Goal: Task Accomplishment & Management: Manage account settings

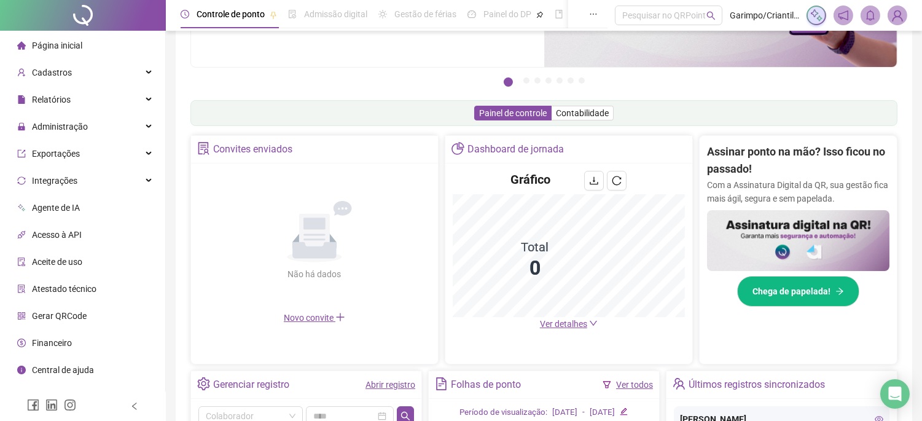
scroll to position [205, 0]
click at [95, 176] on div "Integrações" at bounding box center [82, 180] width 160 height 25
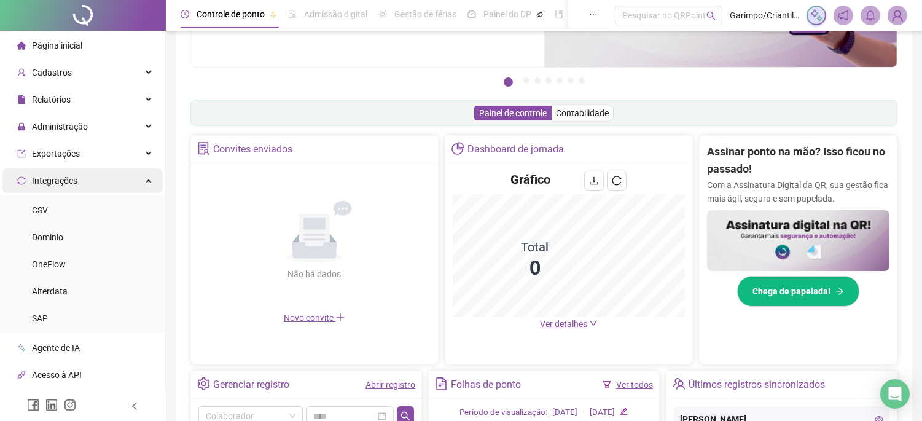
click at [95, 176] on div "Integrações" at bounding box center [82, 180] width 160 height 25
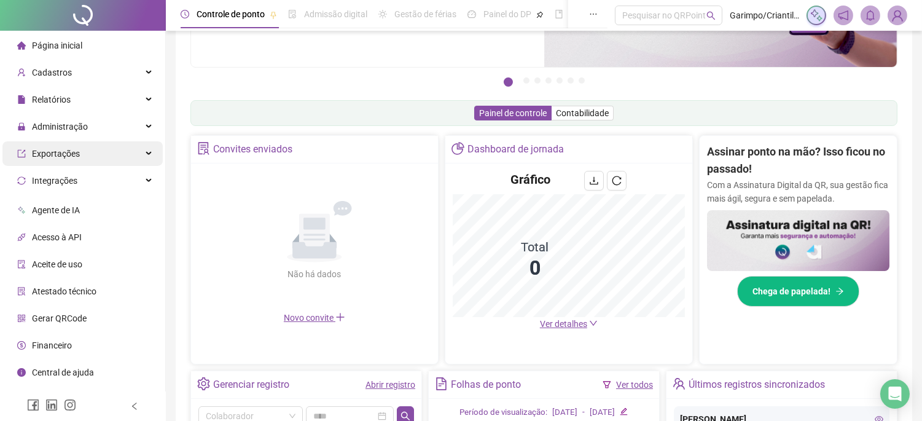
click at [103, 151] on div "Exportações" at bounding box center [82, 153] width 160 height 25
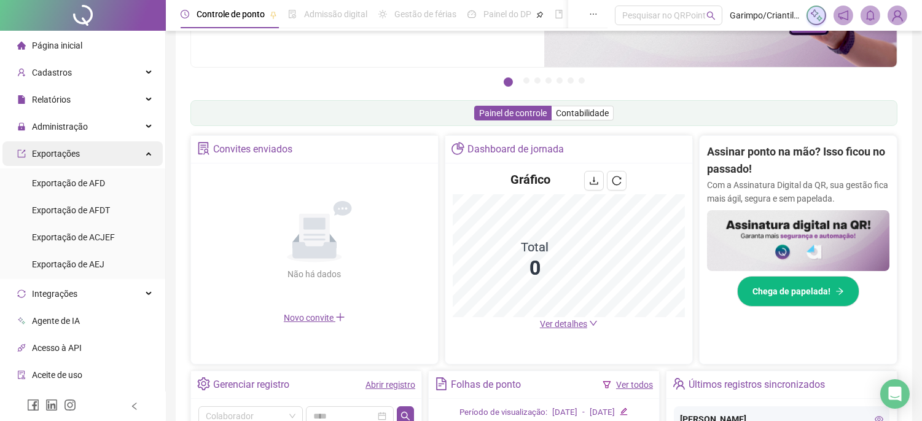
click at [103, 151] on div "Exportações" at bounding box center [82, 153] width 160 height 25
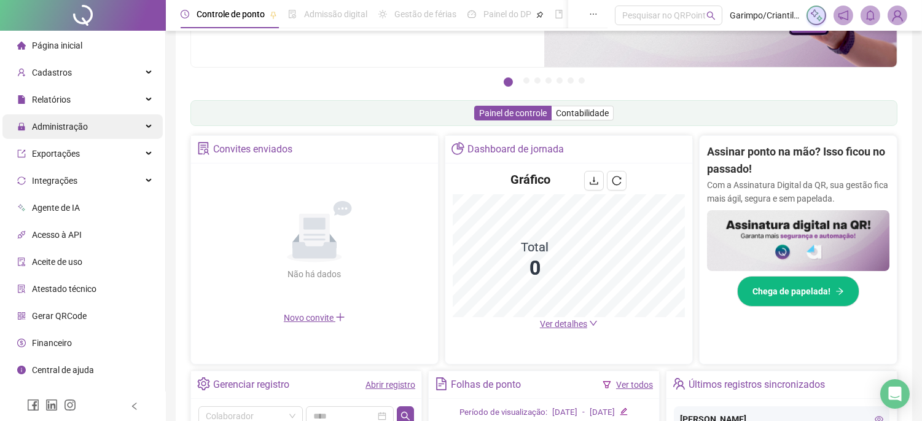
click at [111, 116] on div "Administração" at bounding box center [82, 126] width 160 height 25
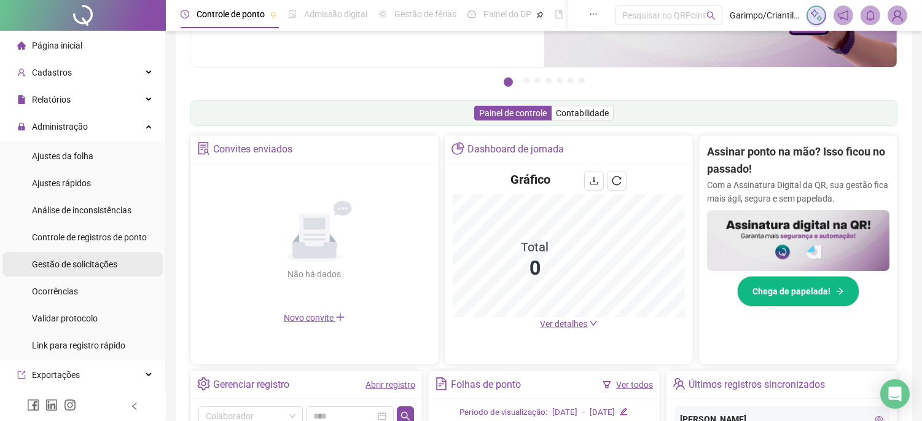
click at [97, 263] on span "Gestão de solicitações" at bounding box center [74, 264] width 85 height 10
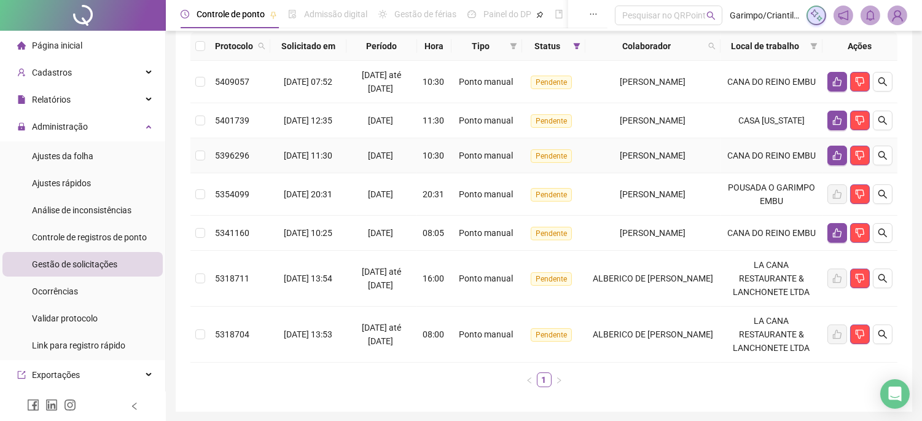
scroll to position [202, 0]
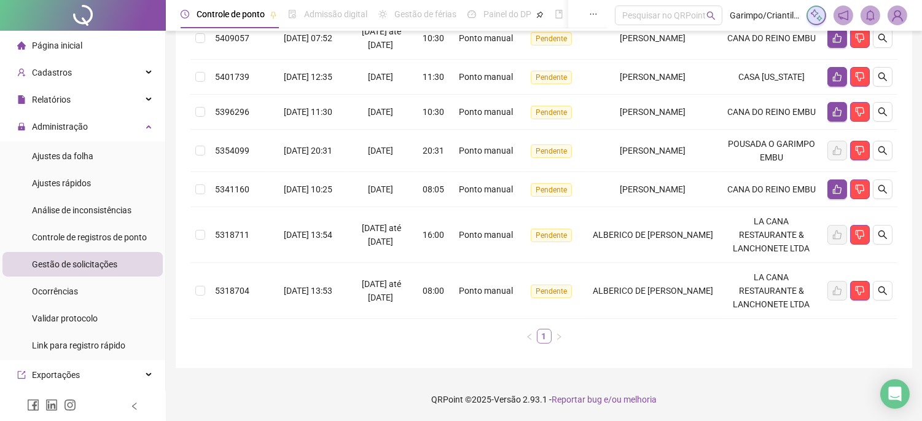
click at [542, 332] on link "1" at bounding box center [545, 336] width 14 height 14
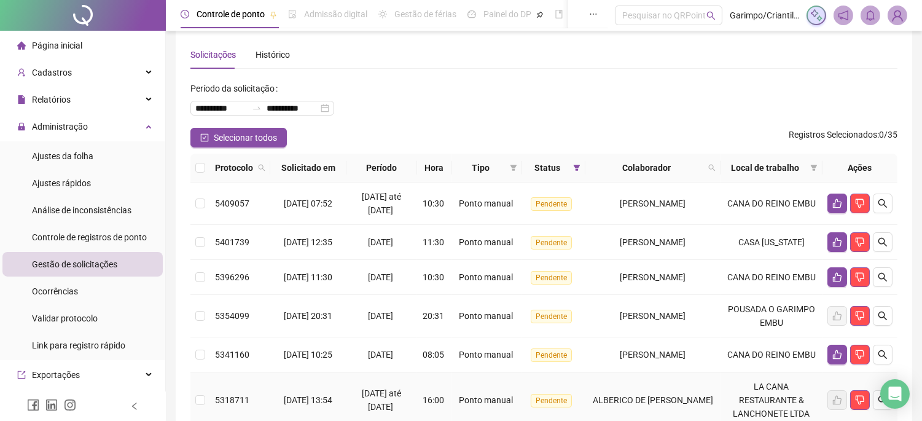
scroll to position [0, 0]
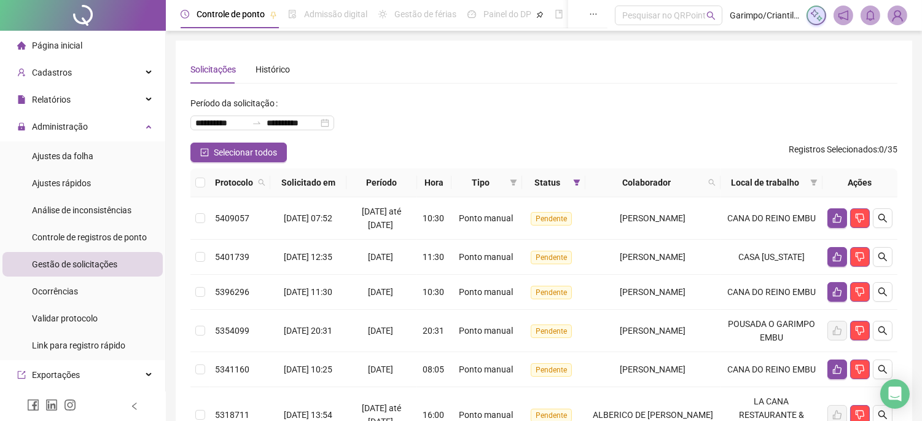
click at [90, 12] on div at bounding box center [83, 15] width 166 height 31
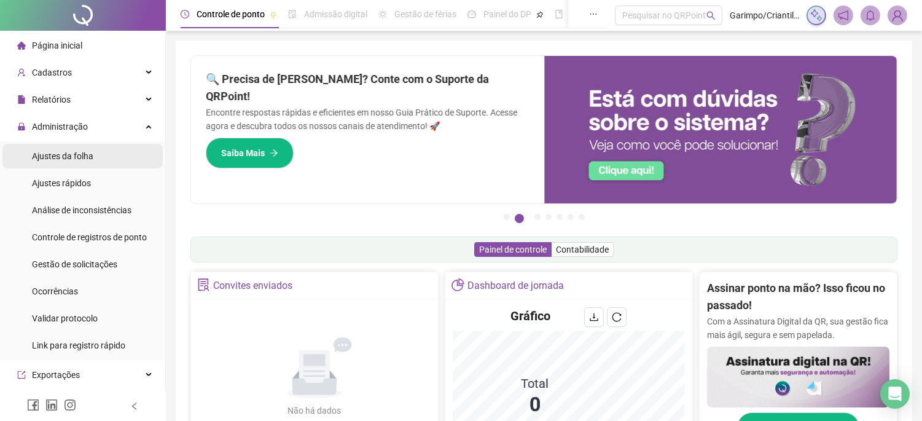
click at [68, 152] on span "Ajustes da folha" at bounding box center [62, 156] width 61 height 10
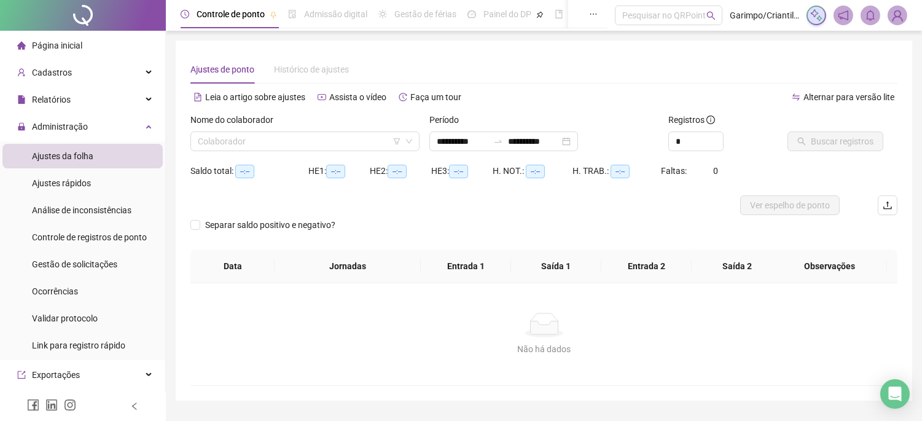
type input "**********"
click at [273, 144] on input "search" at bounding box center [299, 141] width 203 height 18
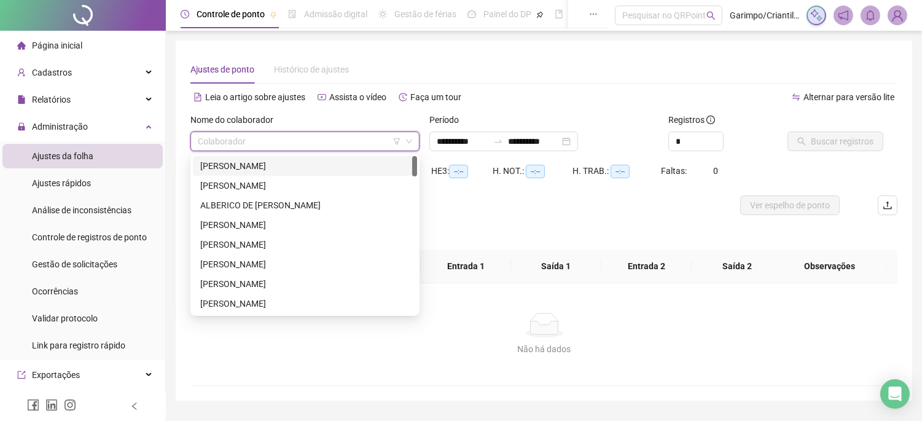
click at [285, 162] on div "[PERSON_NAME]" at bounding box center [305, 166] width 210 height 14
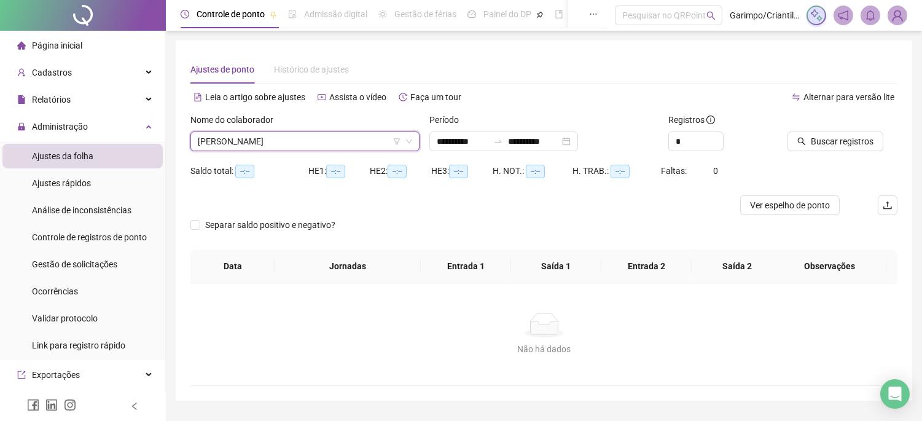
click at [398, 140] on icon "filter" at bounding box center [397, 141] width 7 height 6
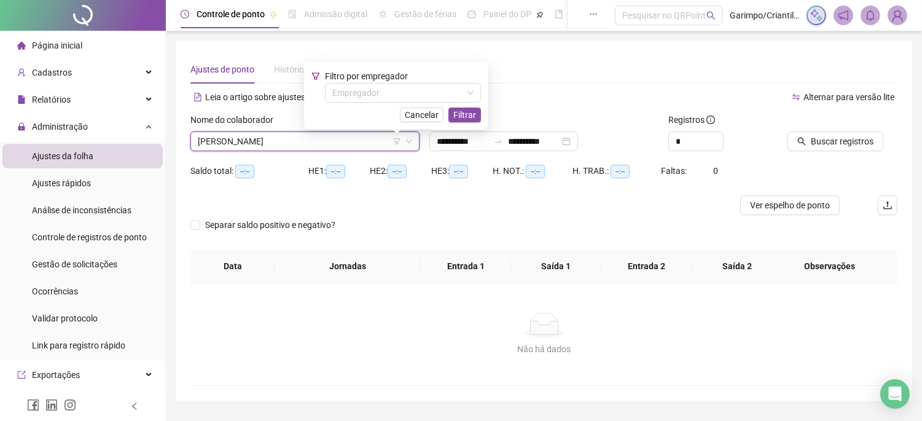
click at [384, 103] on div "Filtro por empregador Empregador Cancelar Filtrar" at bounding box center [397, 95] width 170 height 53
click at [384, 100] on input "search" at bounding box center [397, 93] width 130 height 18
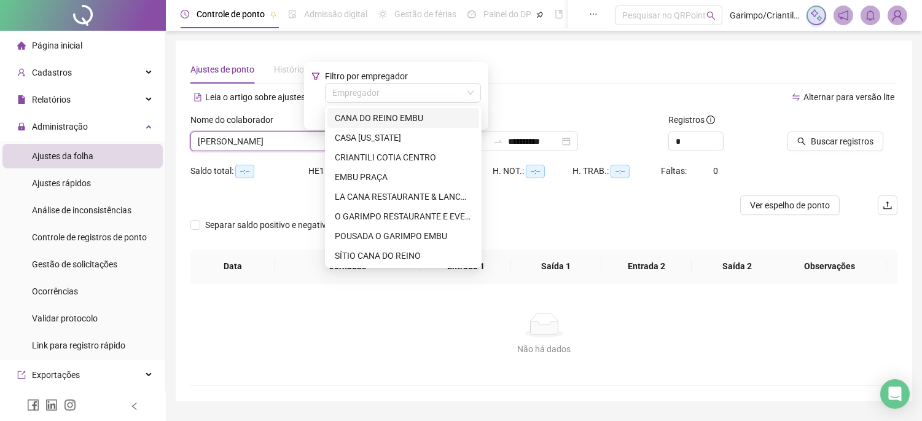
click at [374, 122] on div "CANA DO REINO EMBU" at bounding box center [403, 118] width 137 height 14
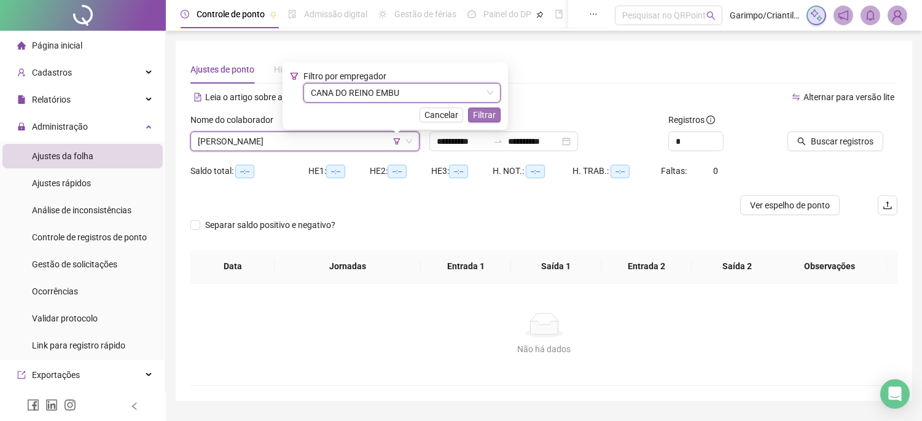
click at [494, 118] on span "Filtrar" at bounding box center [484, 115] width 23 height 14
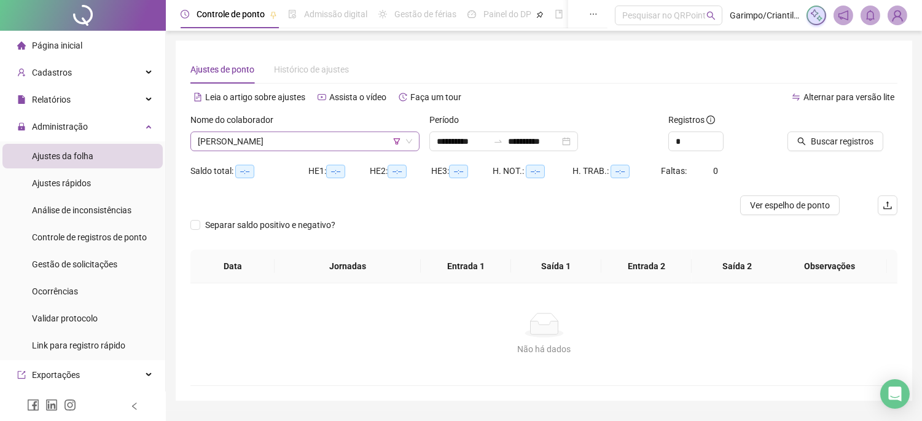
click at [310, 144] on span "[PERSON_NAME]" at bounding box center [305, 141] width 214 height 18
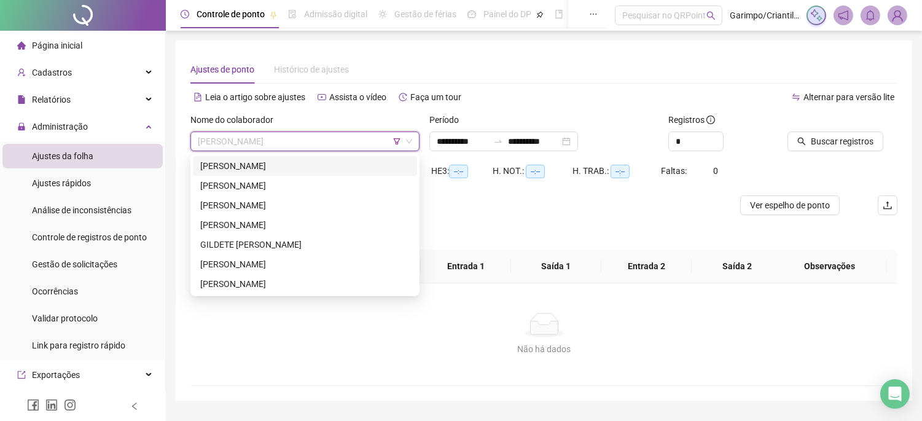
click at [286, 159] on div "[PERSON_NAME]" at bounding box center [305, 166] width 210 height 14
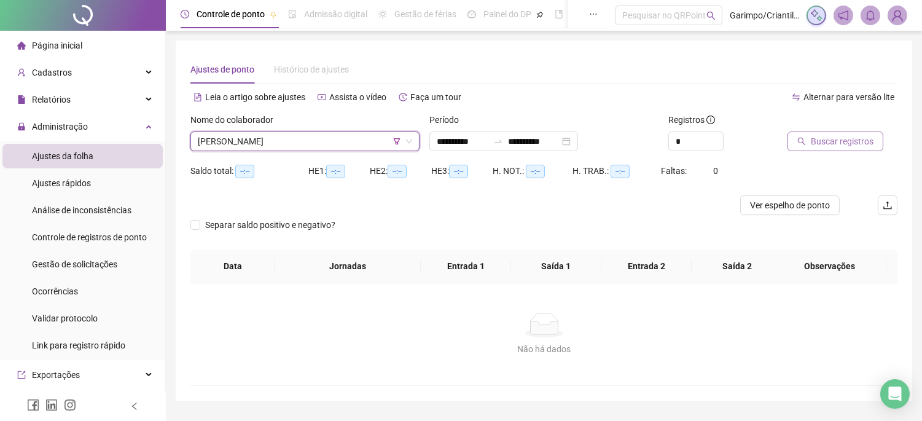
click at [823, 139] on span "Buscar registros" at bounding box center [842, 142] width 63 height 14
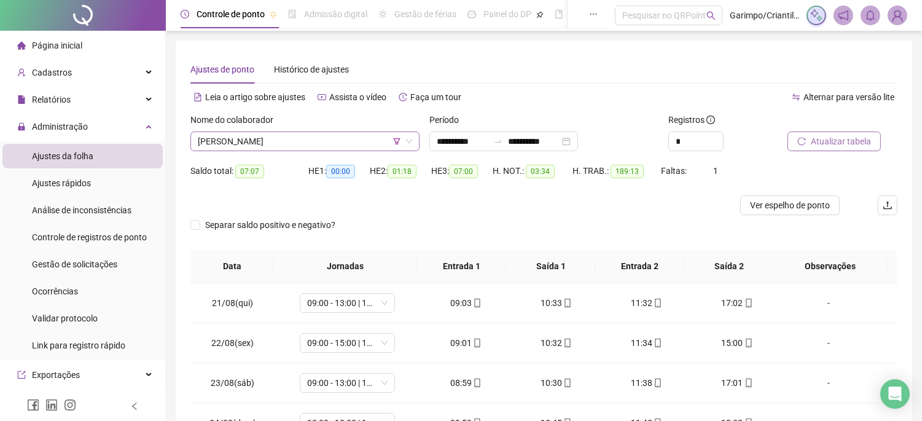
click at [297, 138] on span "[PERSON_NAME]" at bounding box center [305, 141] width 214 height 18
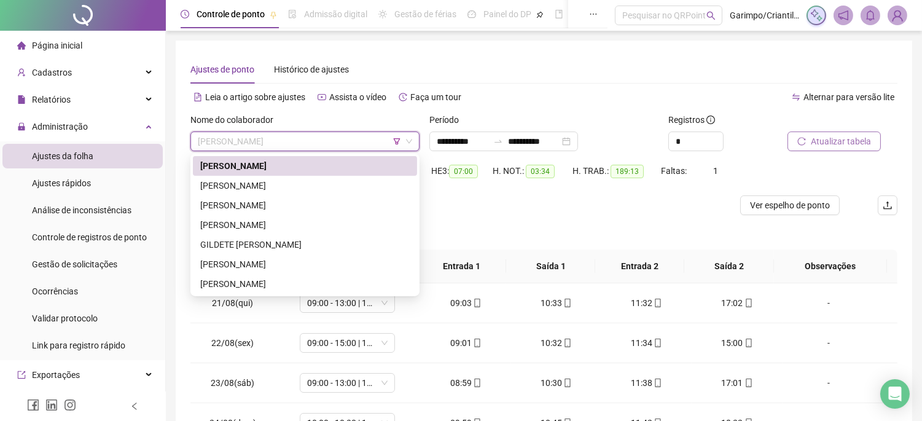
click at [292, 172] on div "[PERSON_NAME]" at bounding box center [305, 166] width 210 height 14
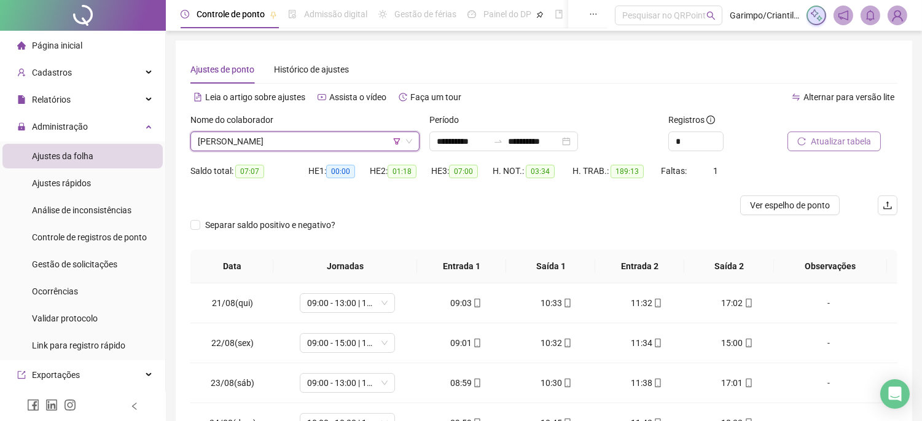
click at [807, 149] on button "Atualizar tabela" at bounding box center [834, 141] width 93 height 20
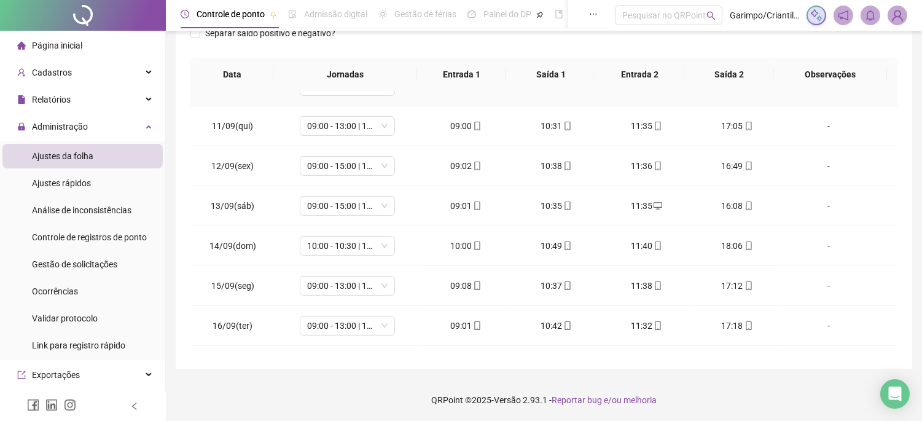
scroll to position [857, 0]
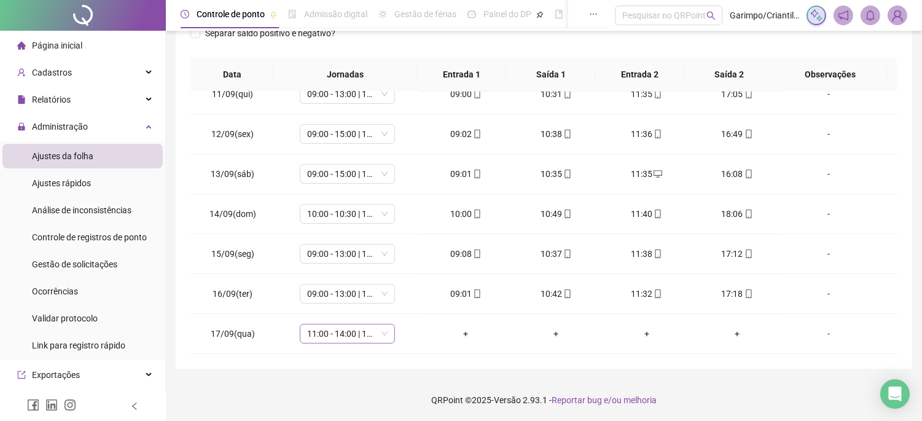
click at [353, 324] on span "11:00 - 14:00 | 16:00 - 20:20" at bounding box center [347, 333] width 80 height 18
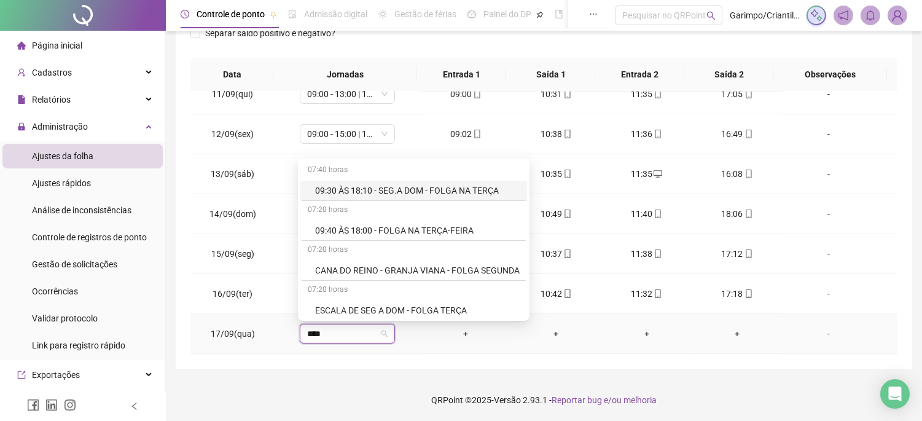
type input "*****"
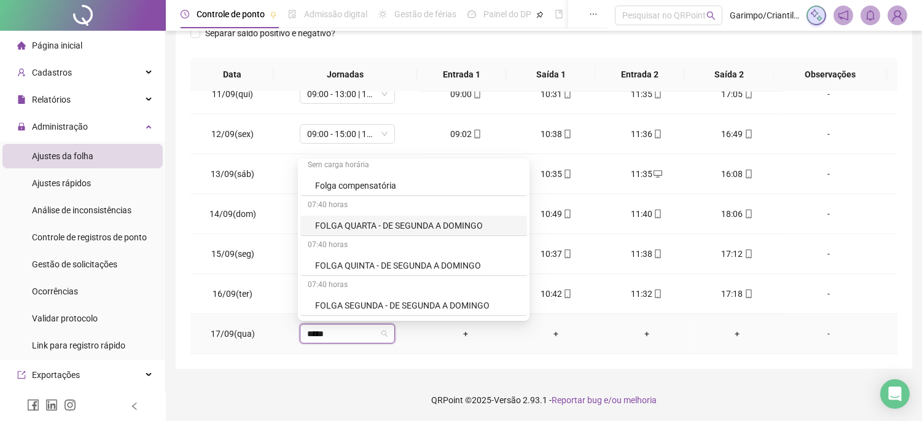
scroll to position [136, 0]
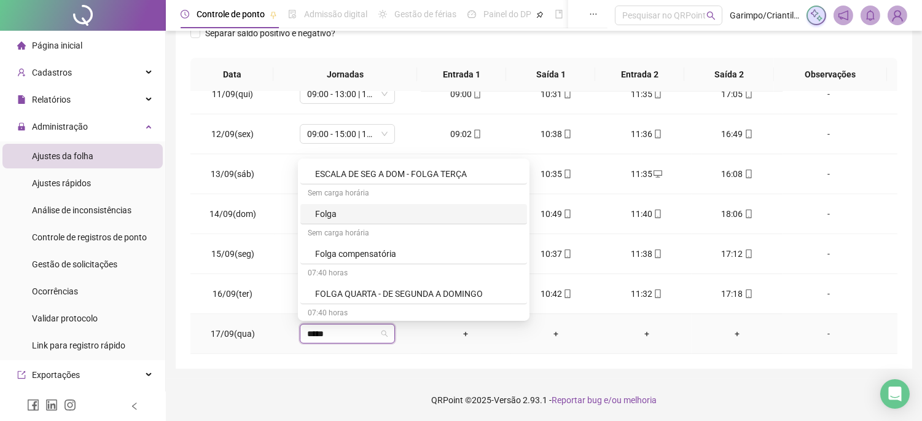
click at [329, 210] on div "Folga" at bounding box center [417, 214] width 205 height 14
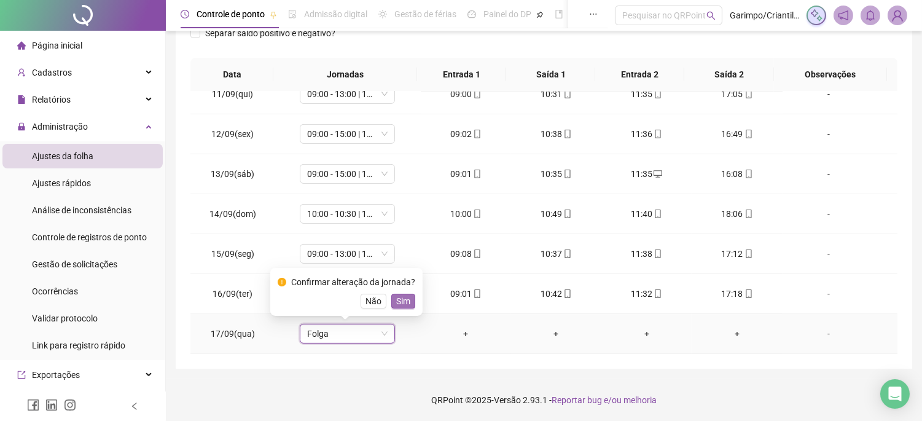
click at [404, 302] on span "Sim" at bounding box center [403, 301] width 14 height 14
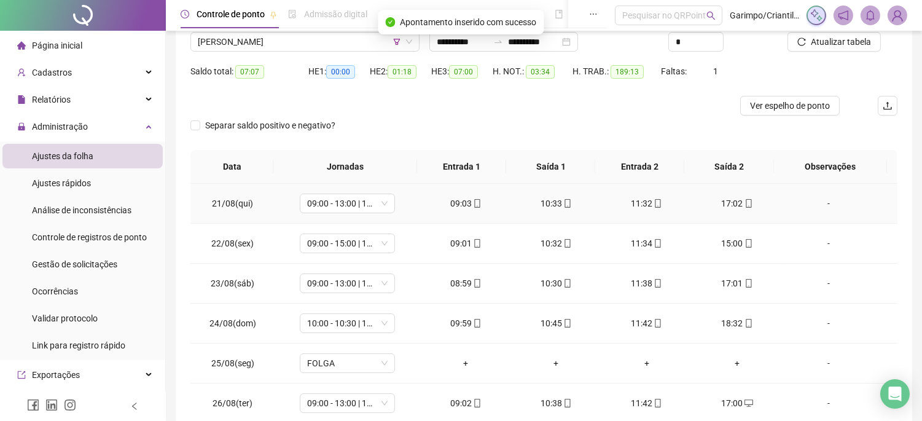
scroll to position [0, 0]
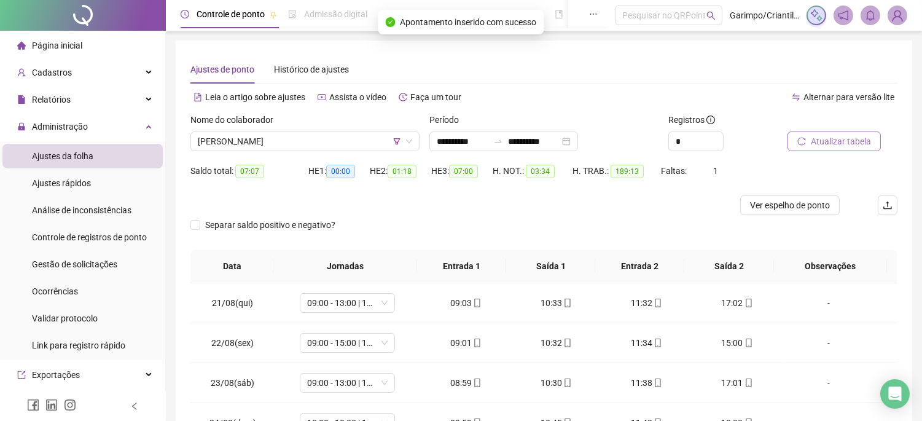
click at [826, 150] on button "Atualizar tabela" at bounding box center [834, 141] width 93 height 20
click at [327, 134] on span "[PERSON_NAME]" at bounding box center [305, 141] width 214 height 18
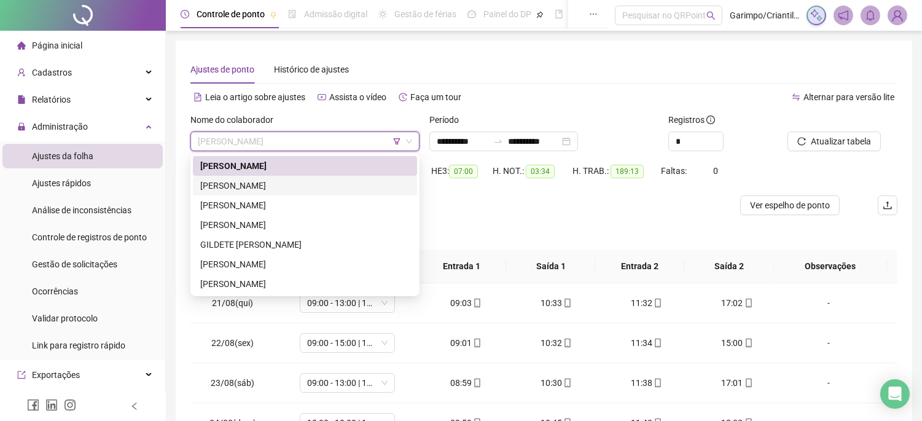
click at [305, 183] on div "[PERSON_NAME]" at bounding box center [305, 186] width 210 height 14
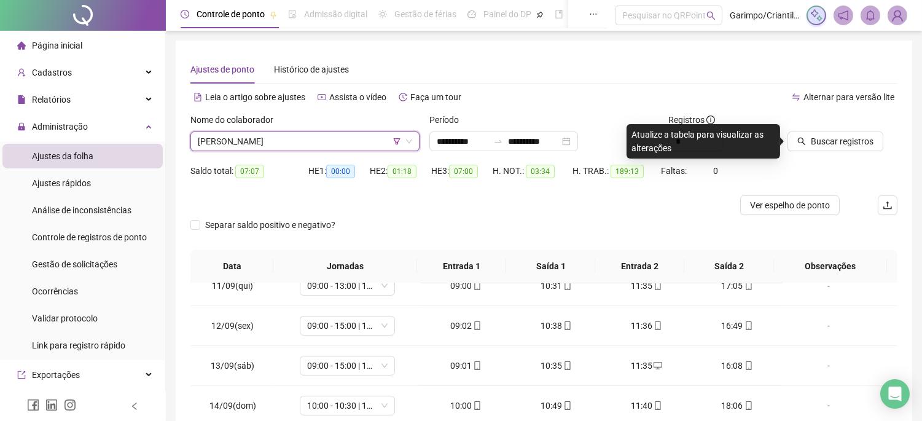
click at [312, 111] on div "Leia o artigo sobre ajustes Assista o vídeo Faça um tour" at bounding box center [367, 103] width 354 height 20
click at [849, 143] on span "Buscar registros" at bounding box center [842, 142] width 63 height 14
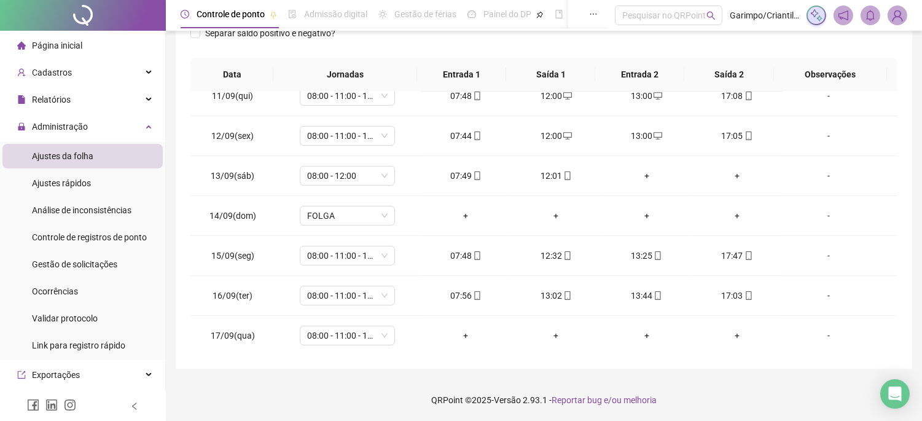
scroll to position [857, 0]
click at [464, 328] on div "+" at bounding box center [466, 334] width 71 height 14
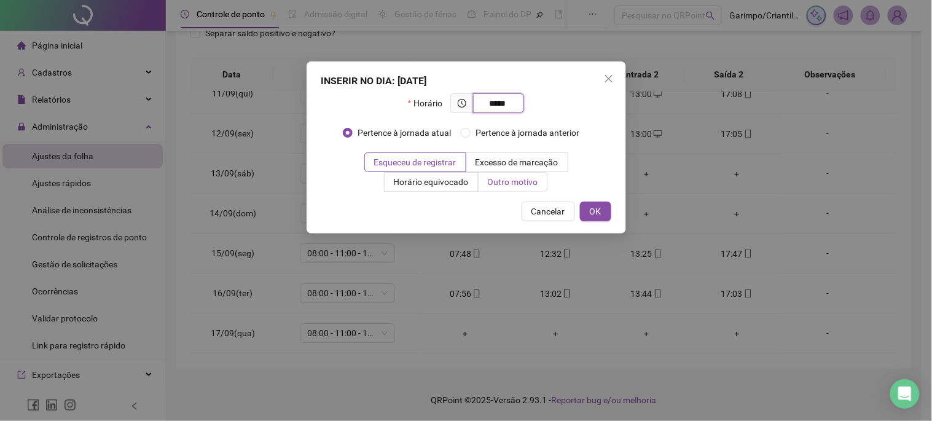
type input "*****"
click at [492, 187] on span "Outro motivo" at bounding box center [513, 182] width 50 height 10
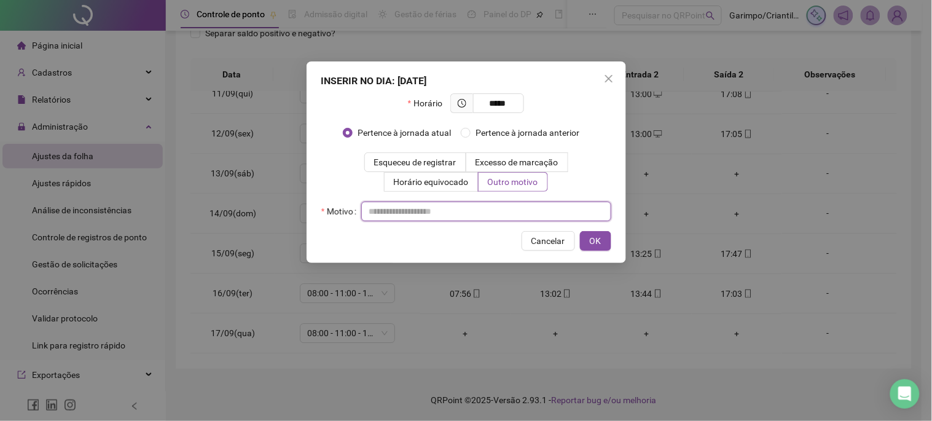
click at [479, 203] on input "text" at bounding box center [486, 212] width 250 height 20
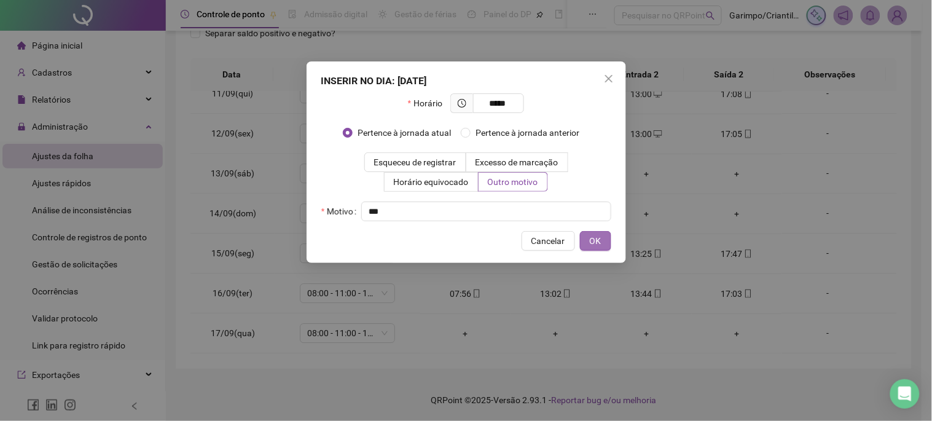
click at [606, 244] on button "OK" at bounding box center [595, 241] width 31 height 20
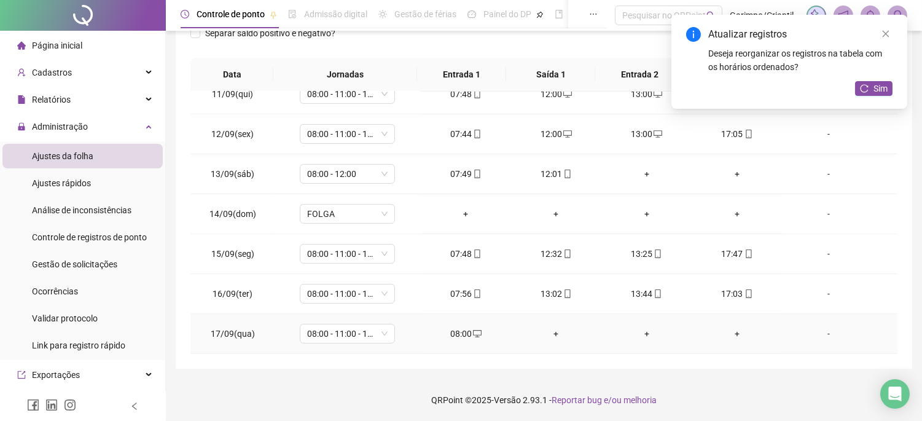
click at [551, 336] on div "+" at bounding box center [556, 334] width 71 height 14
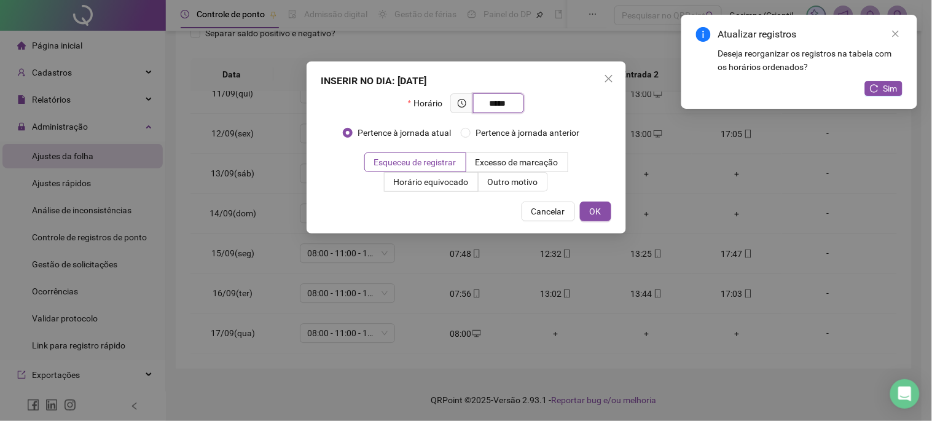
type input "*****"
click at [517, 197] on div "INSERIR NO DIA : [DATE] Horário ***** Pertence à jornada atual Pertence à jorna…" at bounding box center [466, 147] width 319 height 172
click at [519, 191] on label "Outro motivo" at bounding box center [513, 182] width 69 height 20
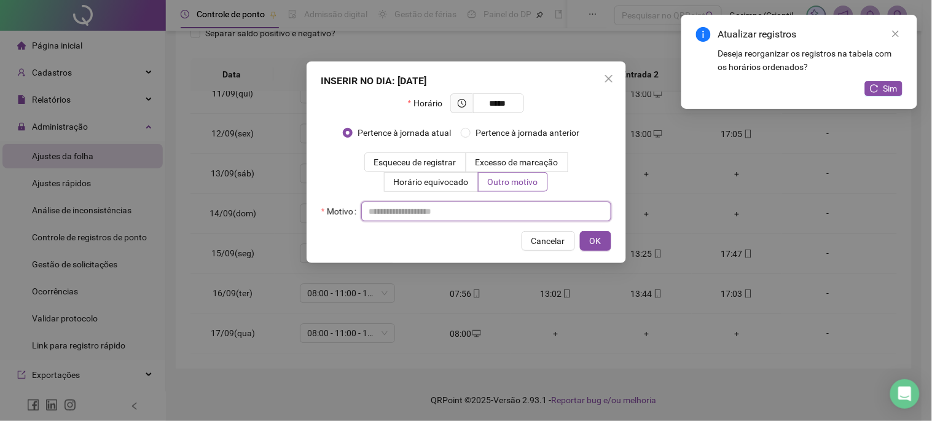
click at [504, 215] on input "text" at bounding box center [486, 212] width 250 height 20
click at [500, 219] on input "text" at bounding box center [486, 212] width 250 height 20
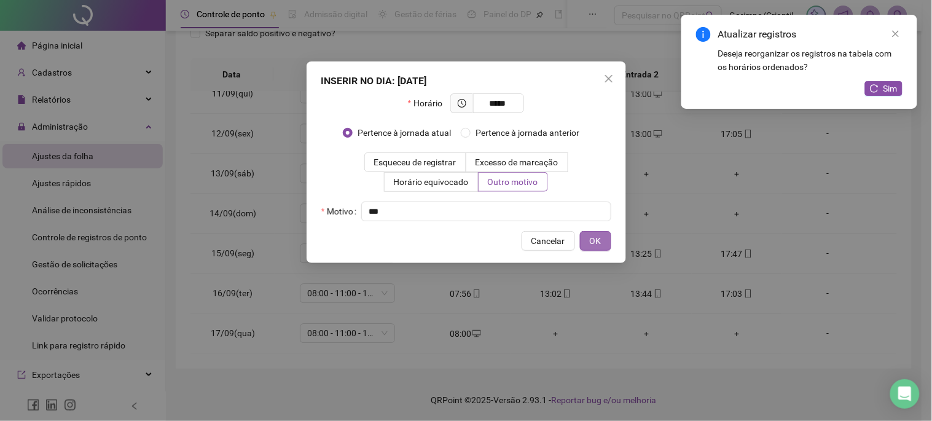
click at [590, 249] on button "OK" at bounding box center [595, 241] width 31 height 20
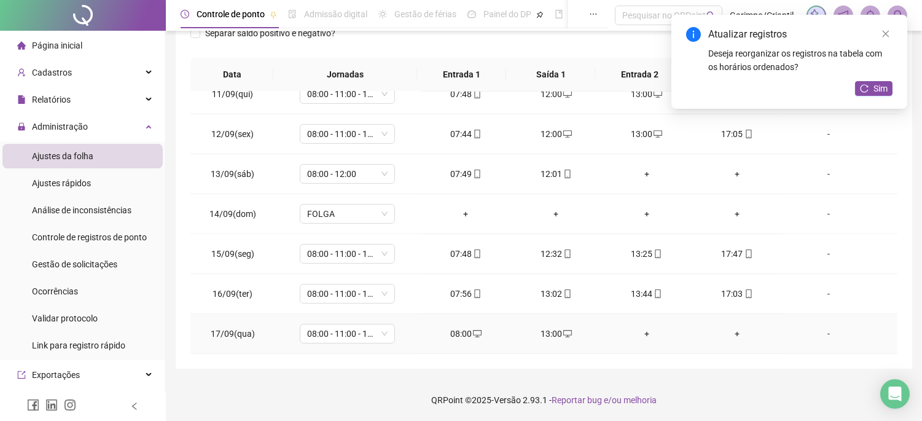
click at [627, 327] on div "+" at bounding box center [646, 334] width 71 height 14
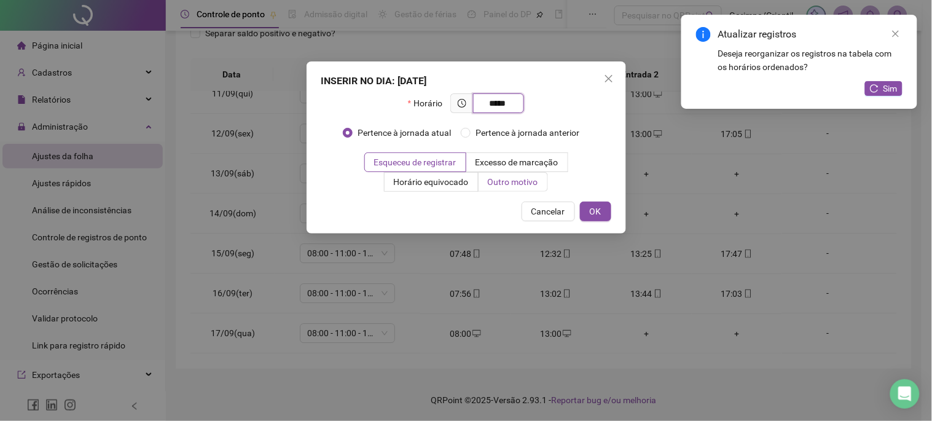
type input "*****"
click at [506, 177] on span "Outro motivo" at bounding box center [513, 182] width 50 height 10
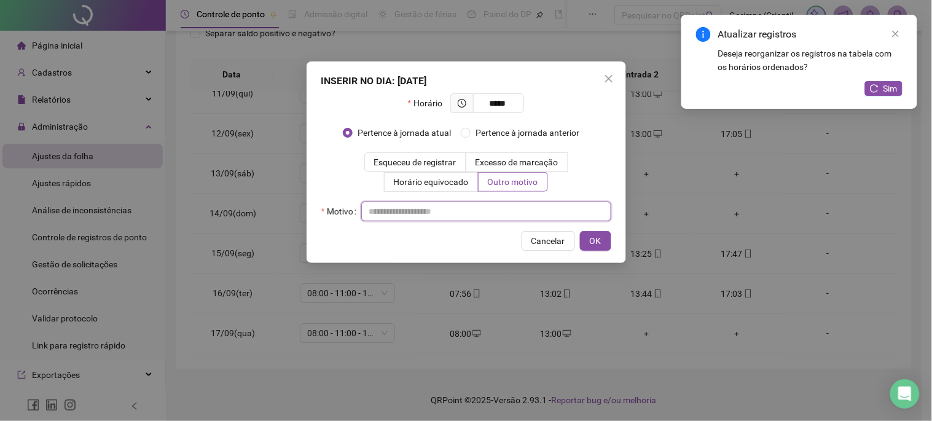
click at [507, 209] on input "text" at bounding box center [486, 212] width 250 height 20
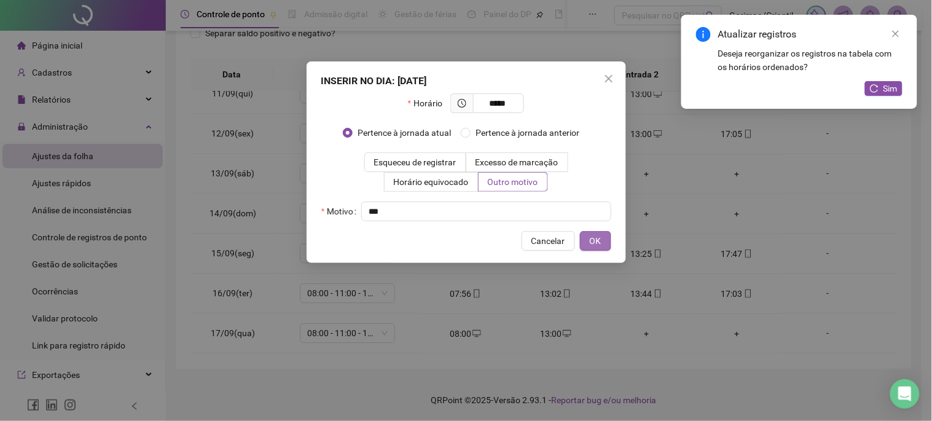
click at [590, 237] on span "OK" at bounding box center [596, 241] width 12 height 14
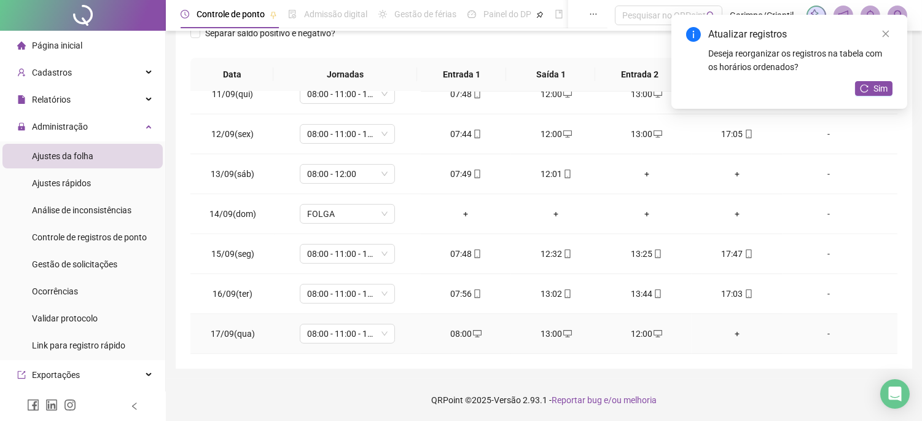
click at [723, 342] on td "+" at bounding box center [737, 334] width 90 height 40
click at [731, 329] on div "+" at bounding box center [737, 334] width 71 height 14
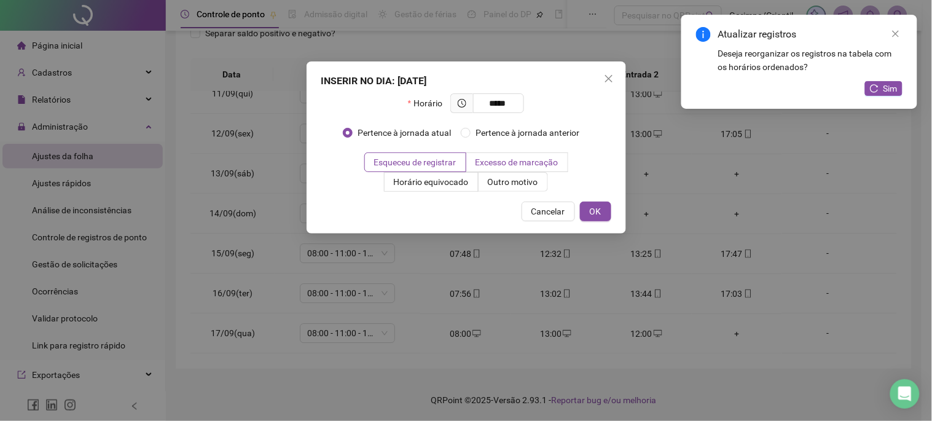
type input "*****"
drag, startPoint x: 480, startPoint y: 156, endPoint x: 490, endPoint y: 182, distance: 27.6
click at [480, 159] on span "Excesso de marcação" at bounding box center [517, 162] width 83 height 10
click at [490, 182] on span "Outro motivo" at bounding box center [513, 182] width 50 height 10
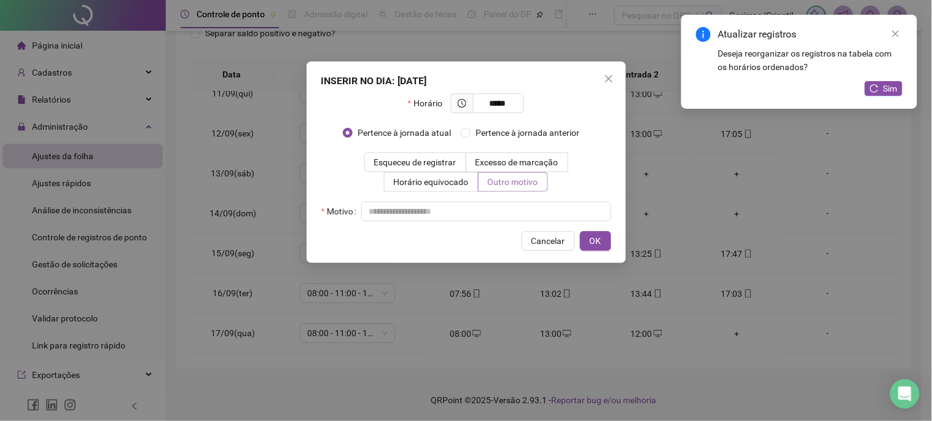
click at [492, 191] on label "Outro motivo" at bounding box center [513, 182] width 69 height 20
click at [493, 211] on input "text" at bounding box center [486, 212] width 250 height 20
type input "*"
click at [597, 240] on span "OK" at bounding box center [596, 241] width 12 height 14
click at [898, 91] on button "Sim" at bounding box center [883, 88] width 37 height 15
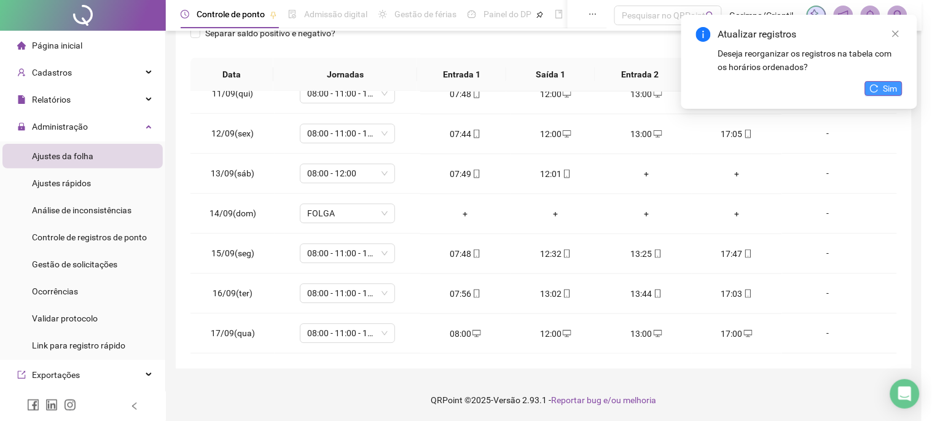
click at [887, 83] on span "Sim" at bounding box center [891, 89] width 14 height 14
